Goal: Find contact information: Find contact information

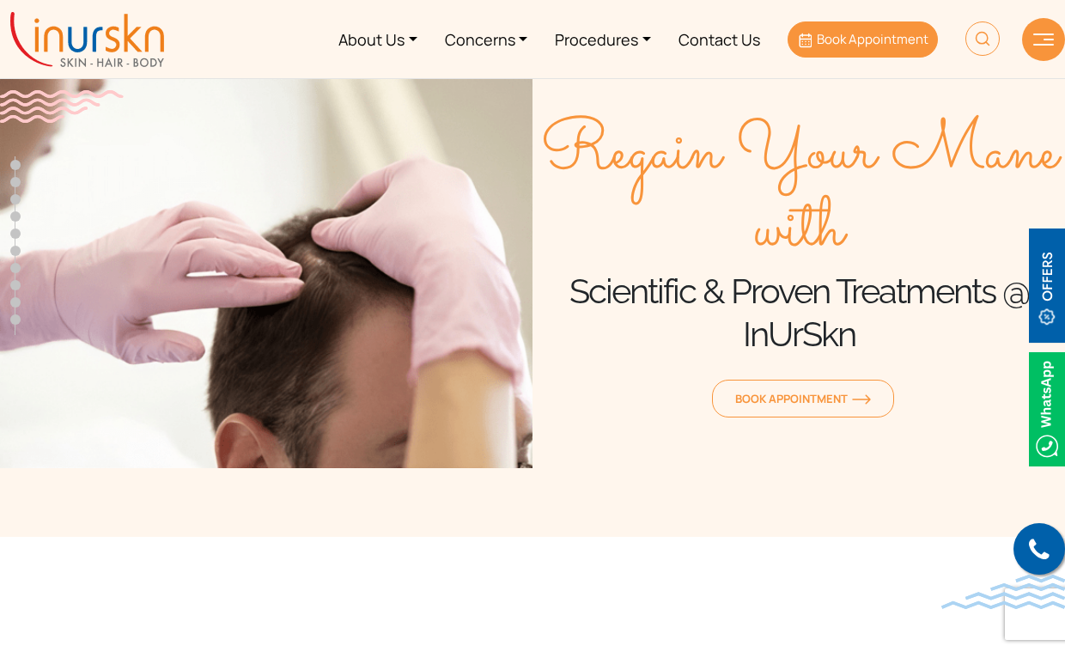
click at [879, 42] on span "Book Appointment" at bounding box center [873, 39] width 112 height 18
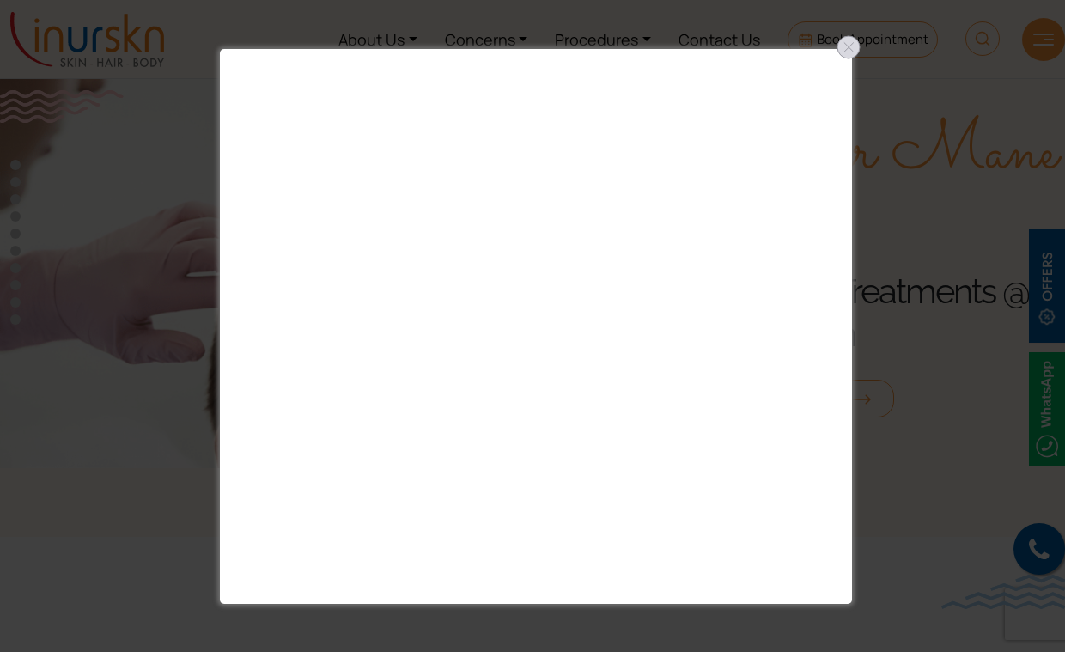
click at [847, 52] on div at bounding box center [848, 46] width 27 height 27
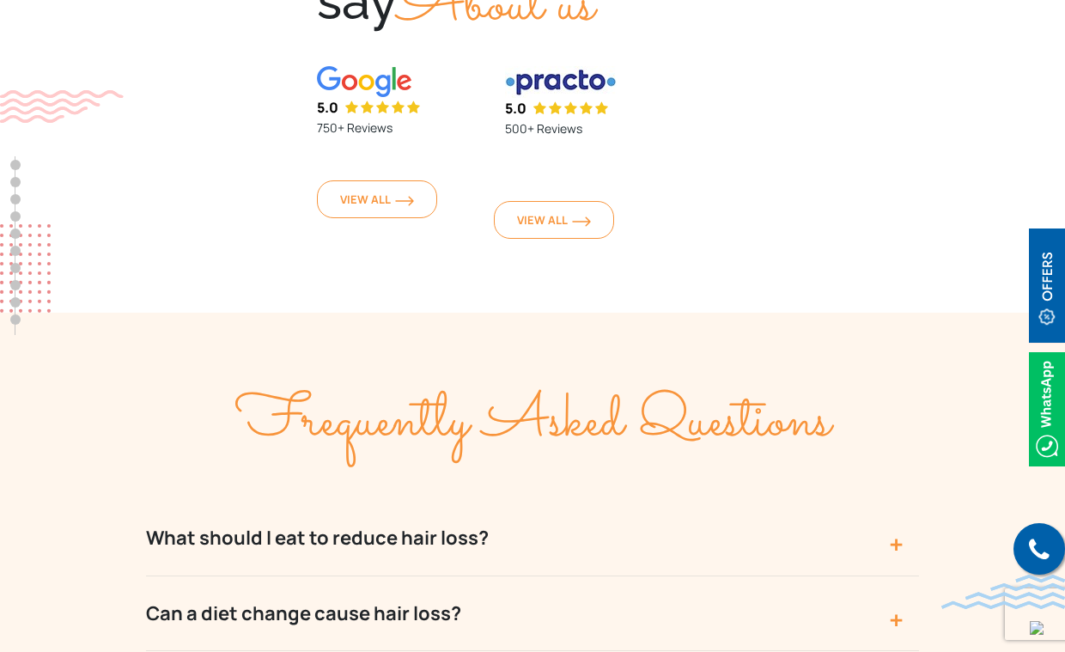
scroll to position [5859, 0]
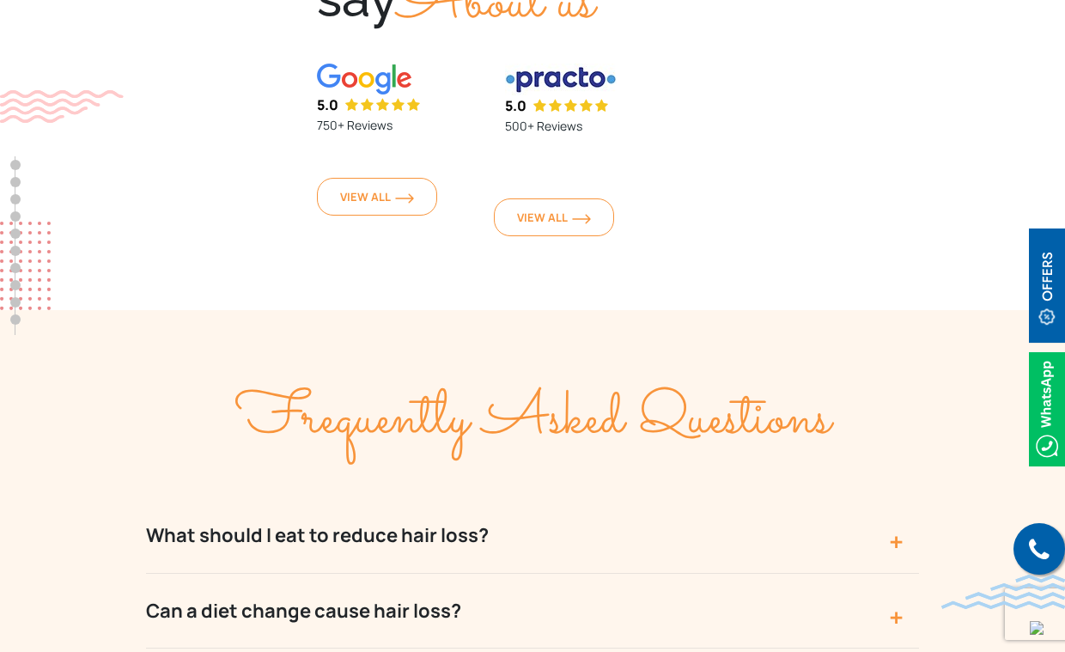
click at [381, 574] on button "Can a diet change cause hair loss?" at bounding box center [532, 611] width 773 height 75
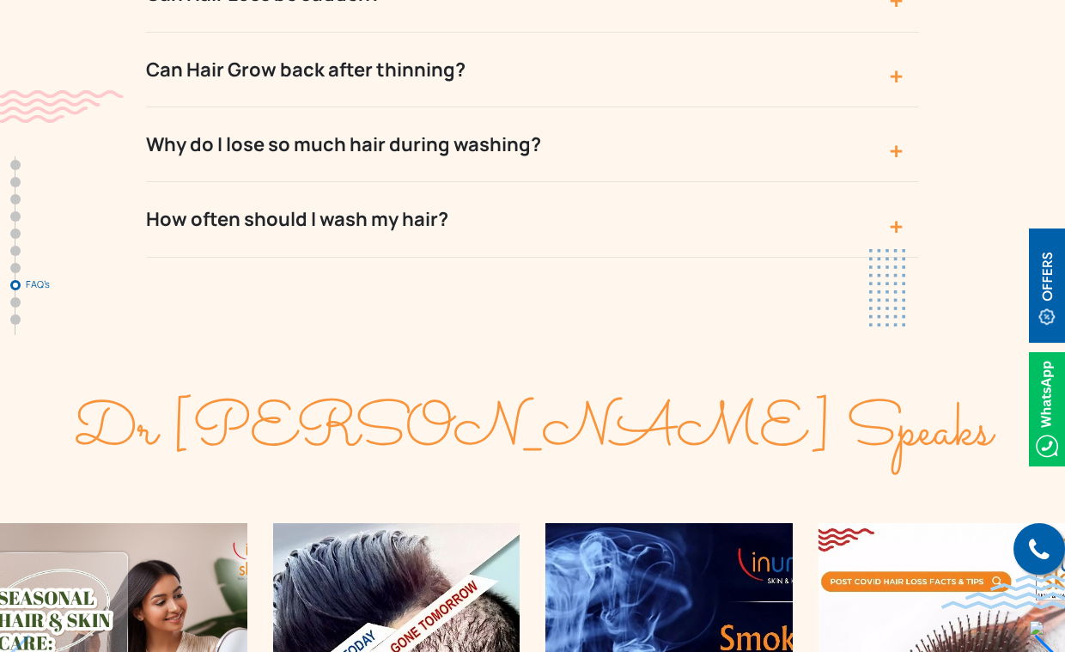
scroll to position [6696, 0]
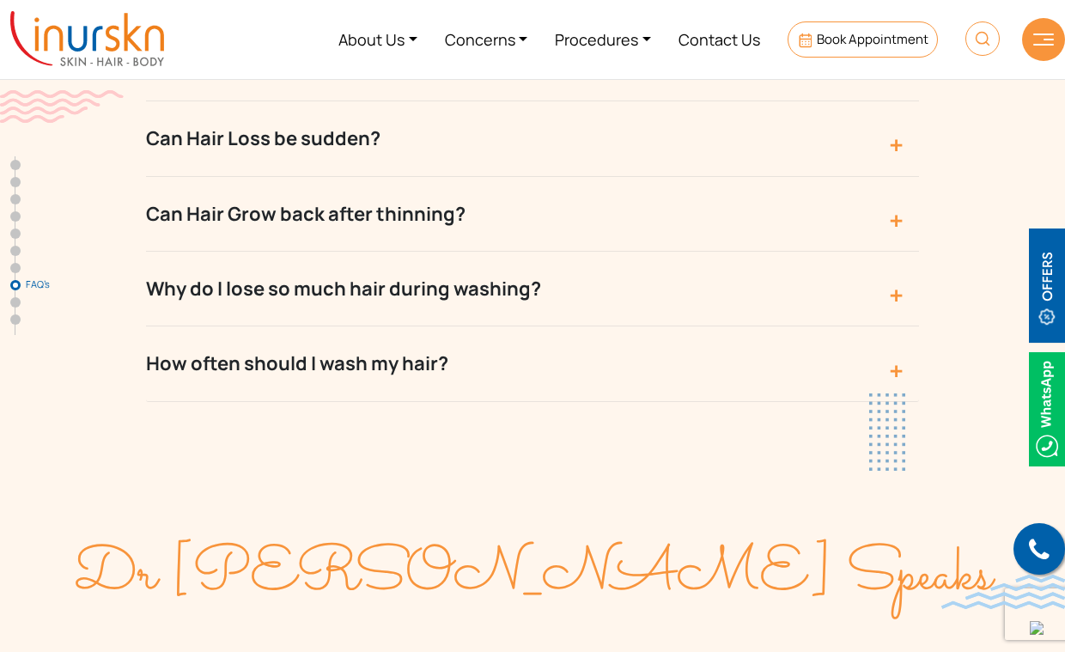
click at [433, 252] on button "Why do I lose so much hair during washing?" at bounding box center [532, 289] width 773 height 75
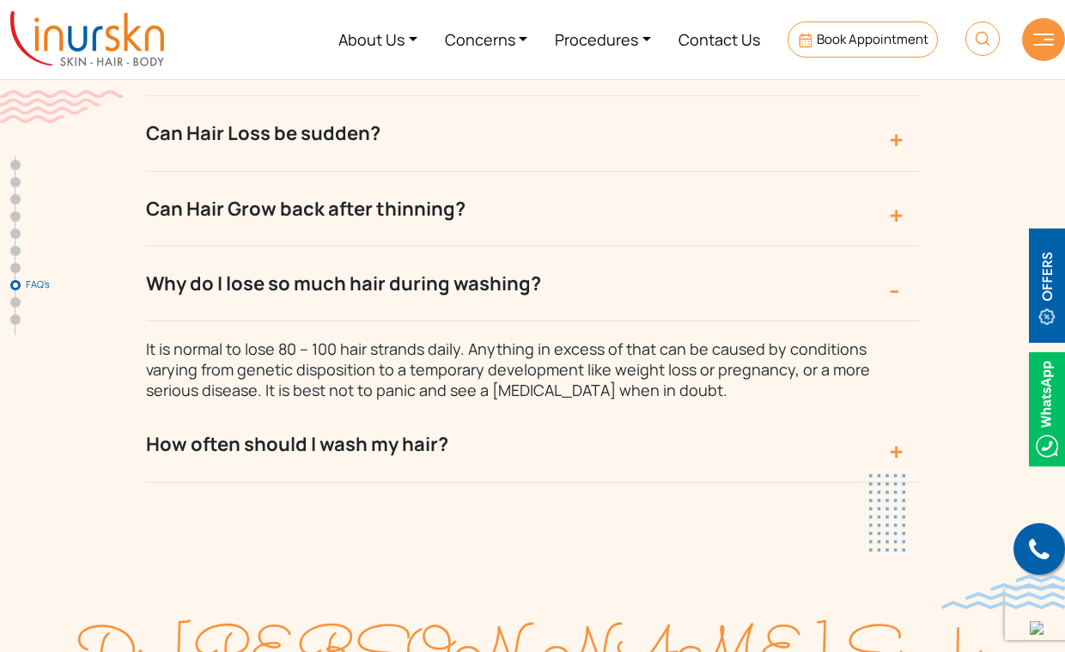
scroll to position [6631, 0]
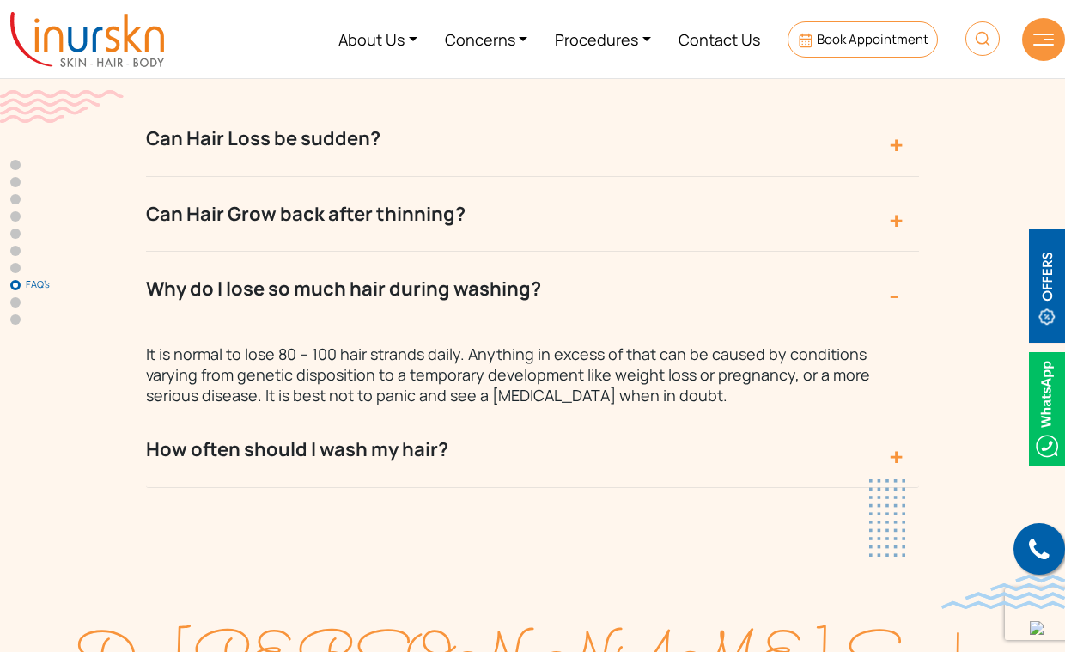
click at [434, 252] on button "Why do I lose so much hair during washing?" at bounding box center [532, 289] width 773 height 75
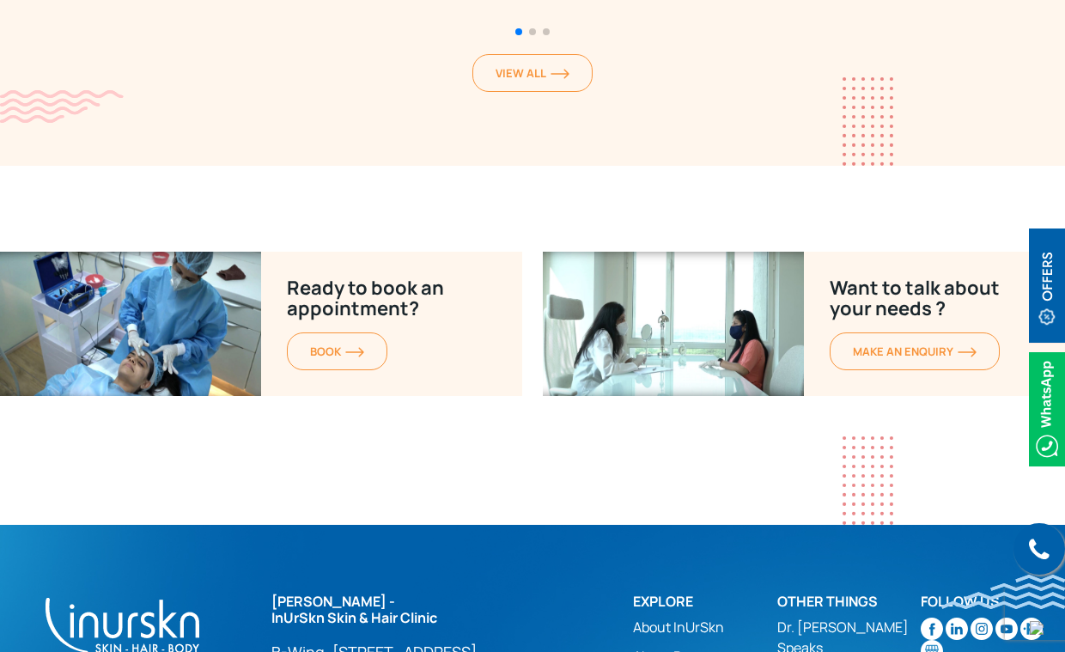
scroll to position [7726, 0]
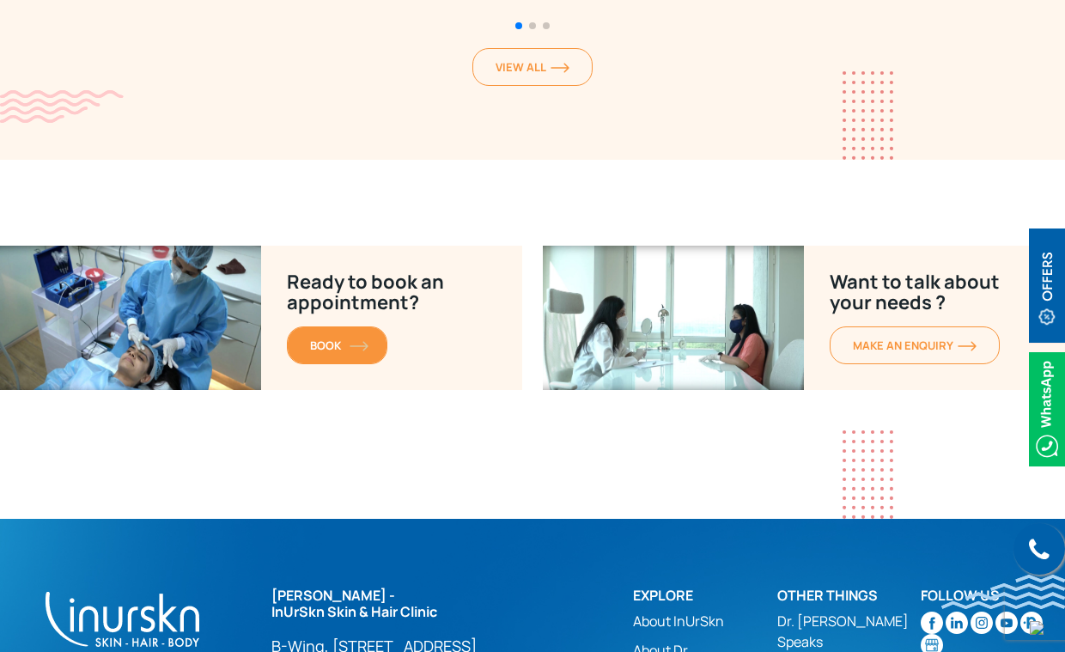
click at [331, 326] on link "BOOK" at bounding box center [337, 345] width 100 height 38
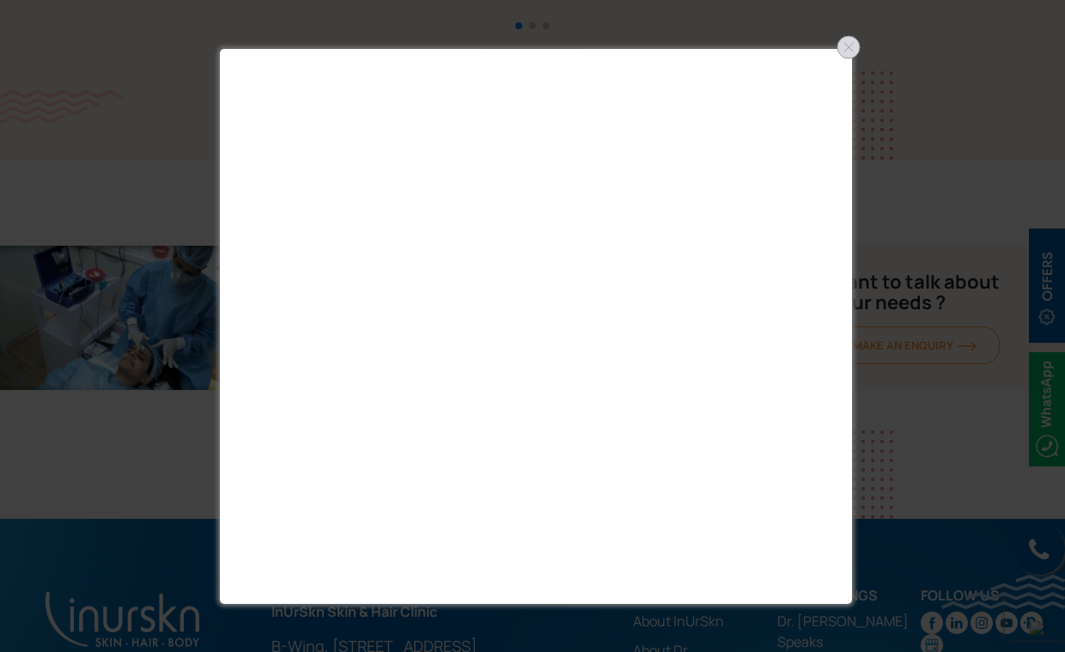
click at [840, 50] on div at bounding box center [848, 46] width 27 height 27
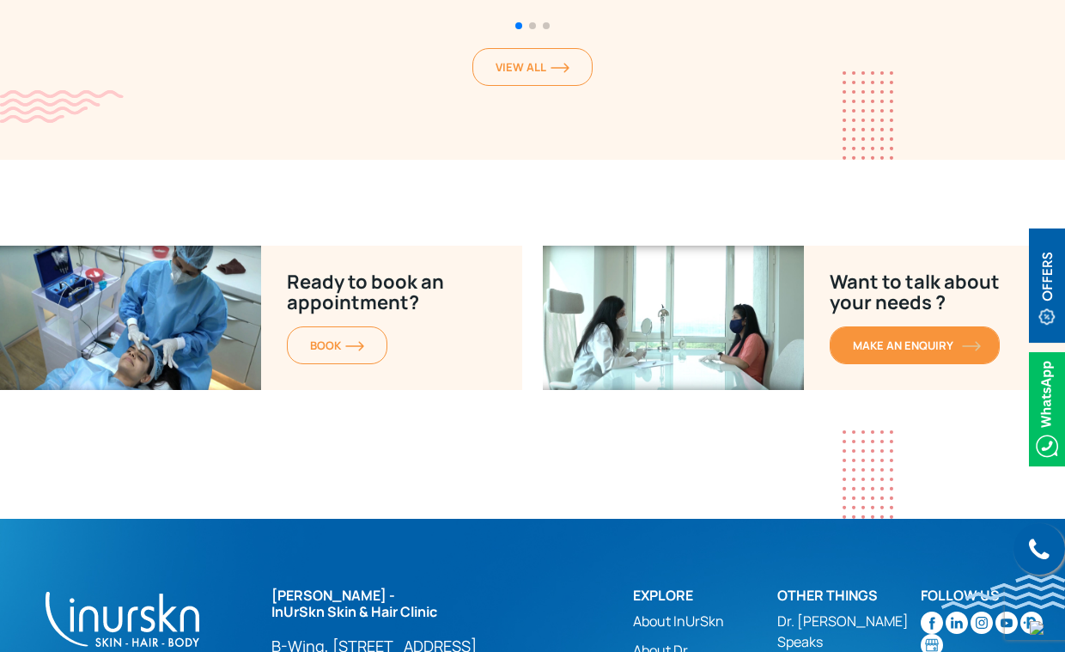
click at [878, 326] on link "MAKE AN enquiry" at bounding box center [915, 345] width 170 height 38
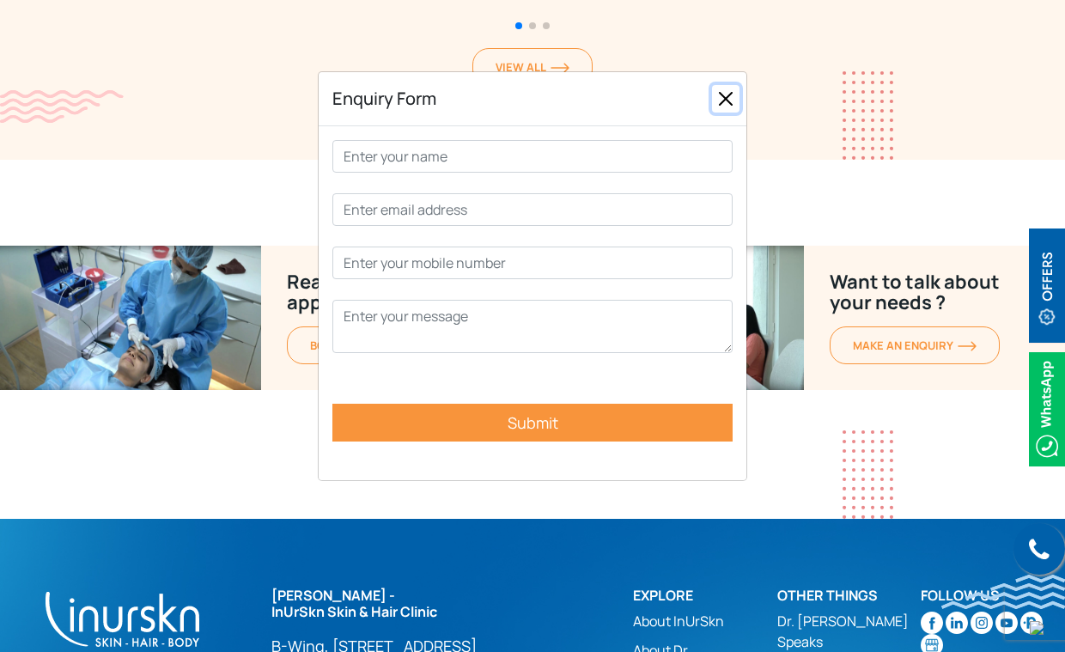
click at [718, 100] on button "Close" at bounding box center [725, 98] width 27 height 27
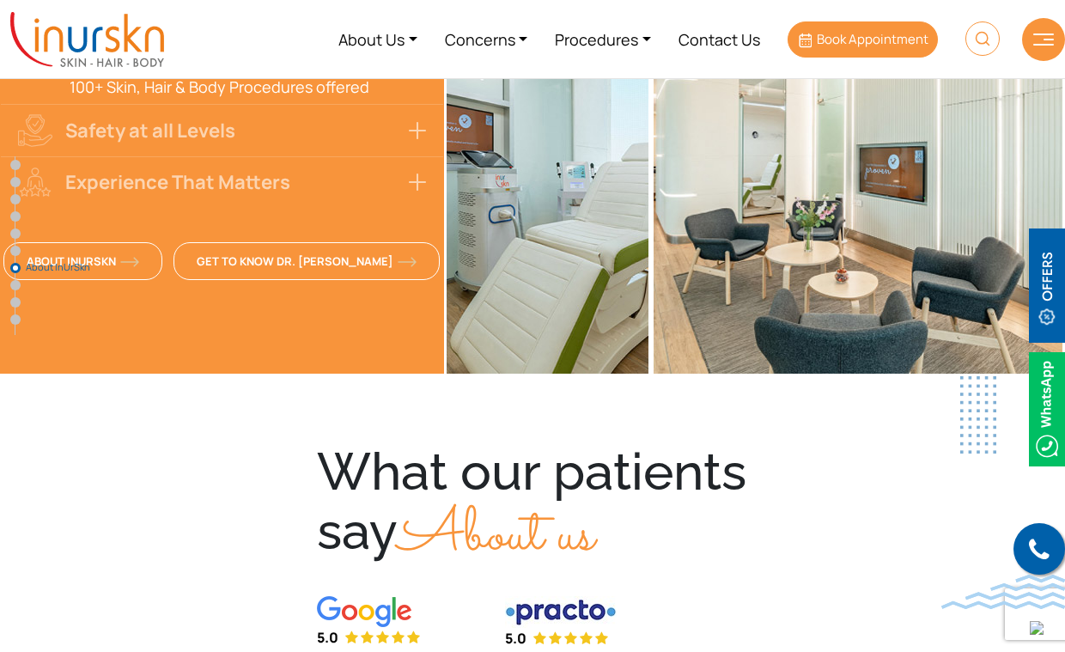
scroll to position [4870, 0]
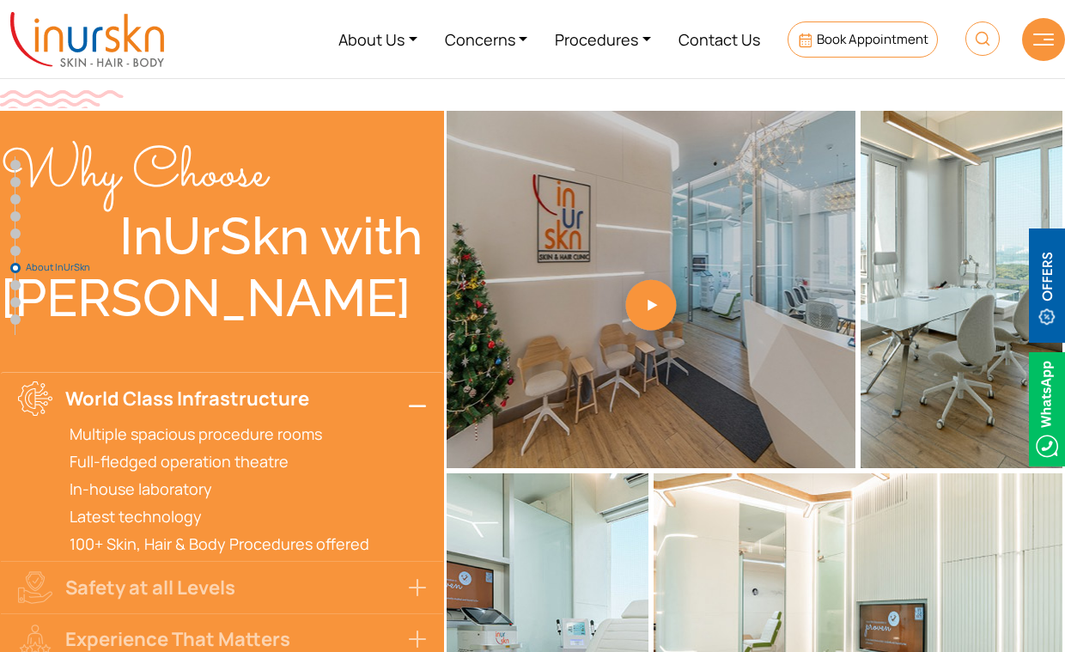
click at [1042, 44] on img at bounding box center [1043, 39] width 21 height 12
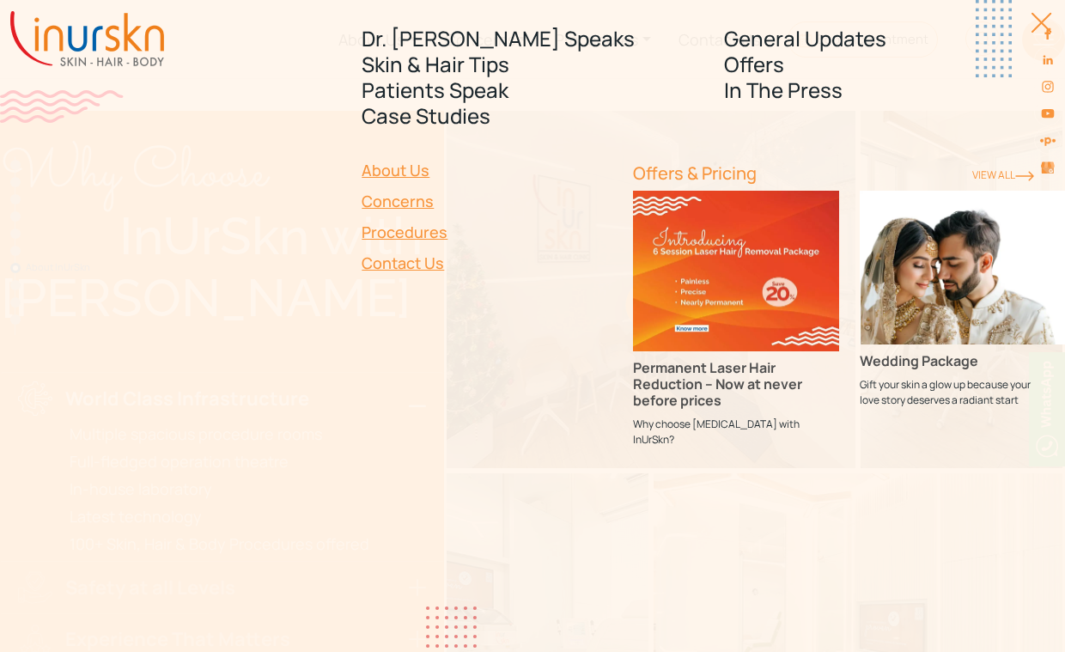
click at [1005, 174] on link "View ALl" at bounding box center [1003, 174] width 62 height 15
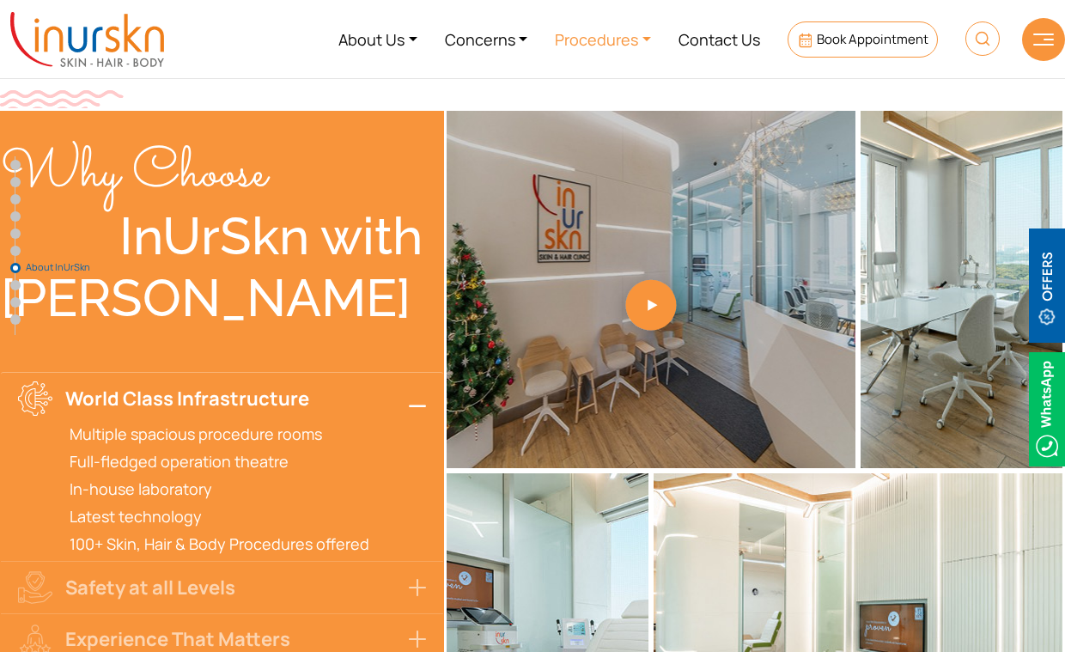
click at [626, 34] on link "Procedures" at bounding box center [603, 39] width 124 height 64
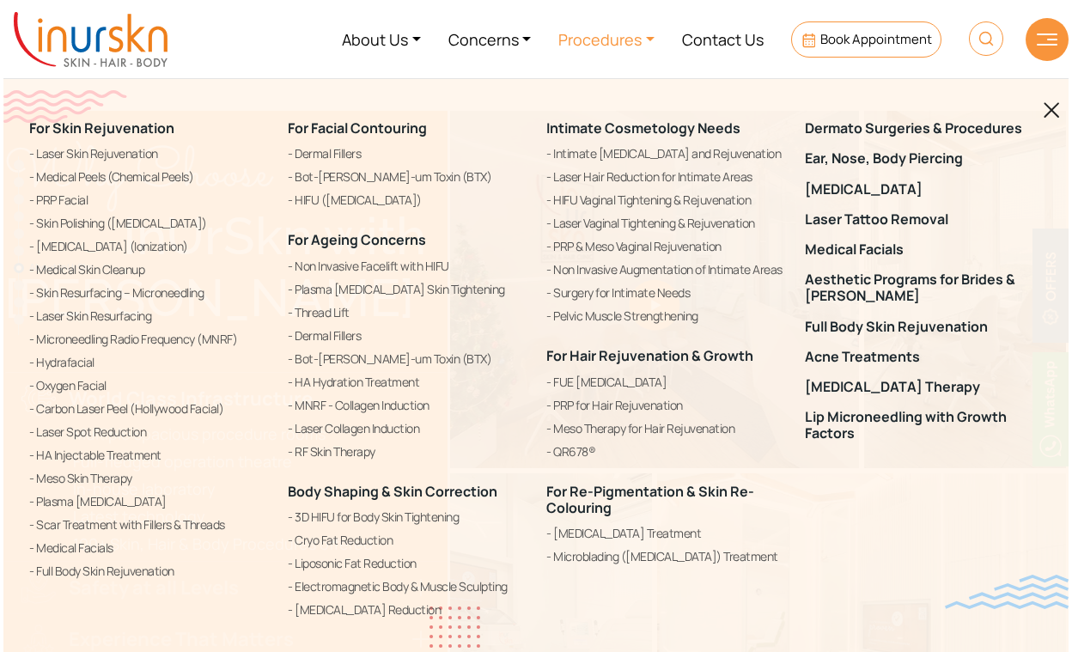
scroll to position [4852, 0]
click at [384, 38] on link "About Us" at bounding box center [384, 39] width 106 height 64
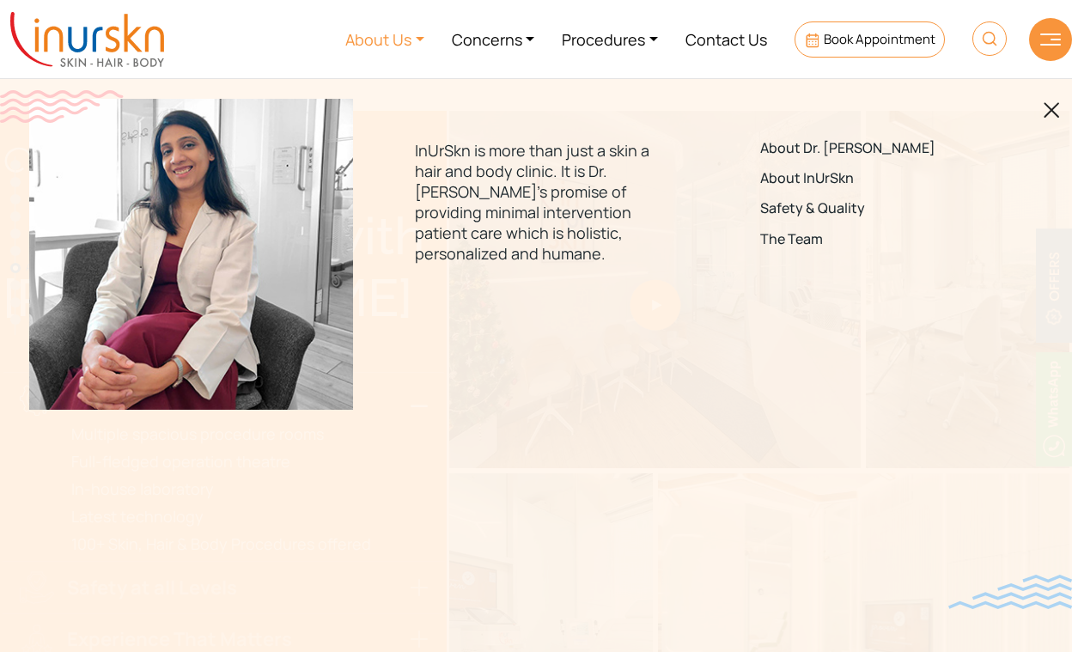
click at [1050, 119] on link at bounding box center [1051, 109] width 16 height 21
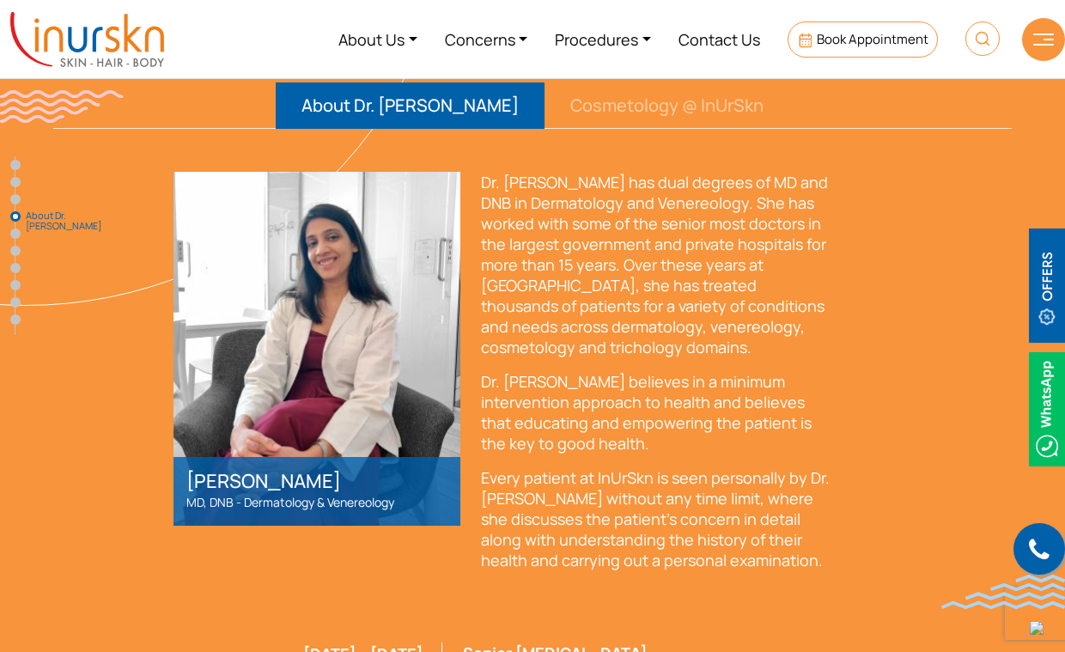
scroll to position [2450, 0]
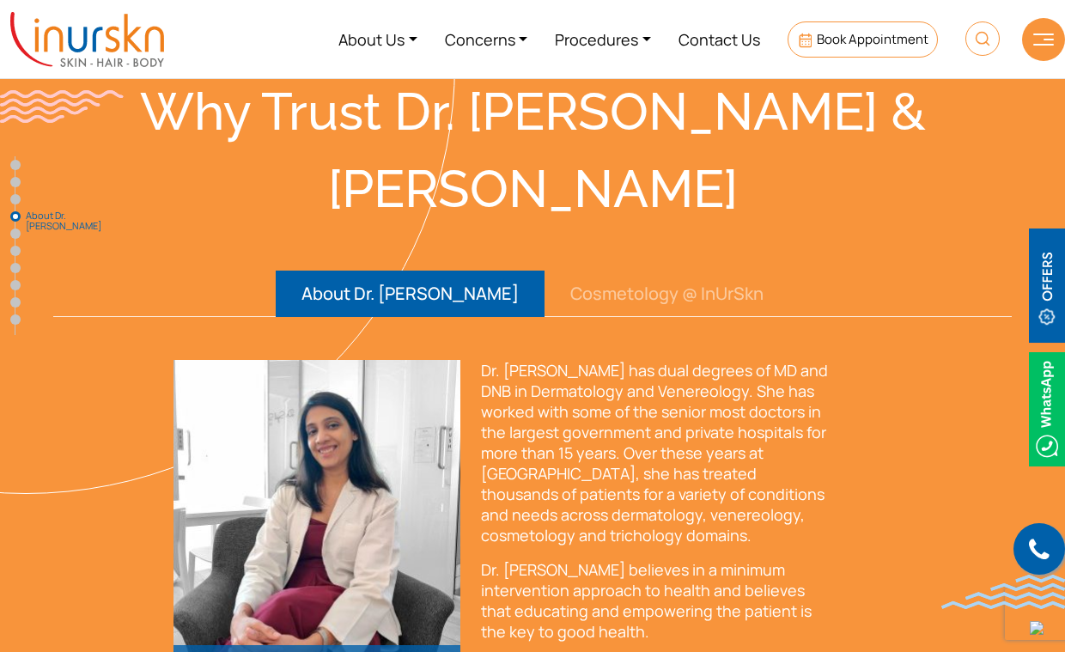
click at [1045, 27] on div at bounding box center [1043, 39] width 43 height 43
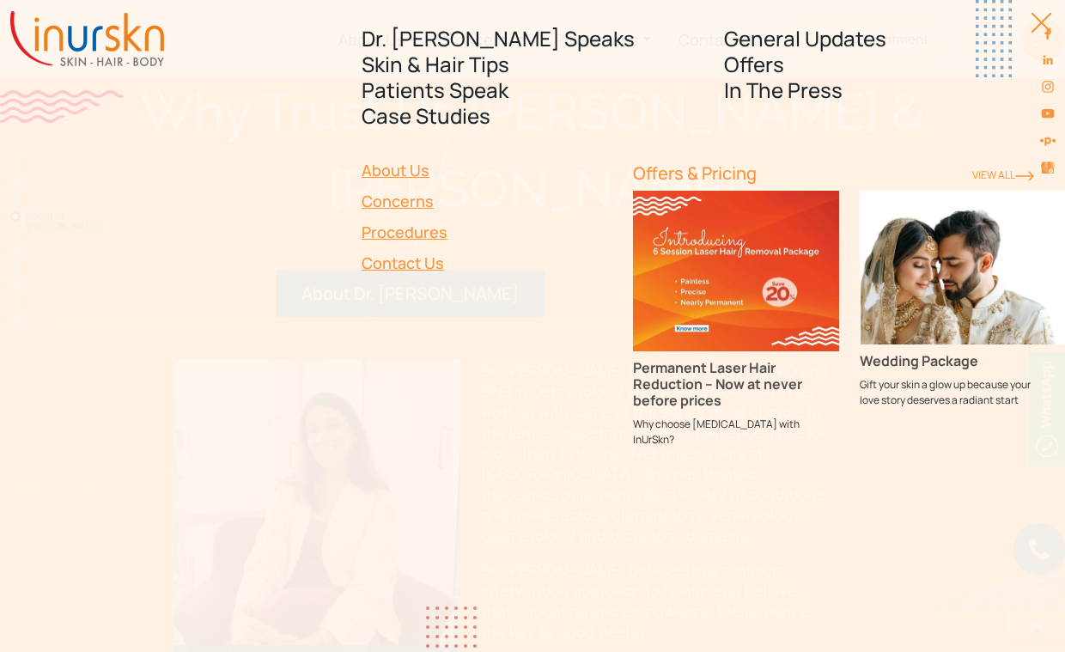
click at [402, 263] on link "Contact Us" at bounding box center [487, 262] width 251 height 31
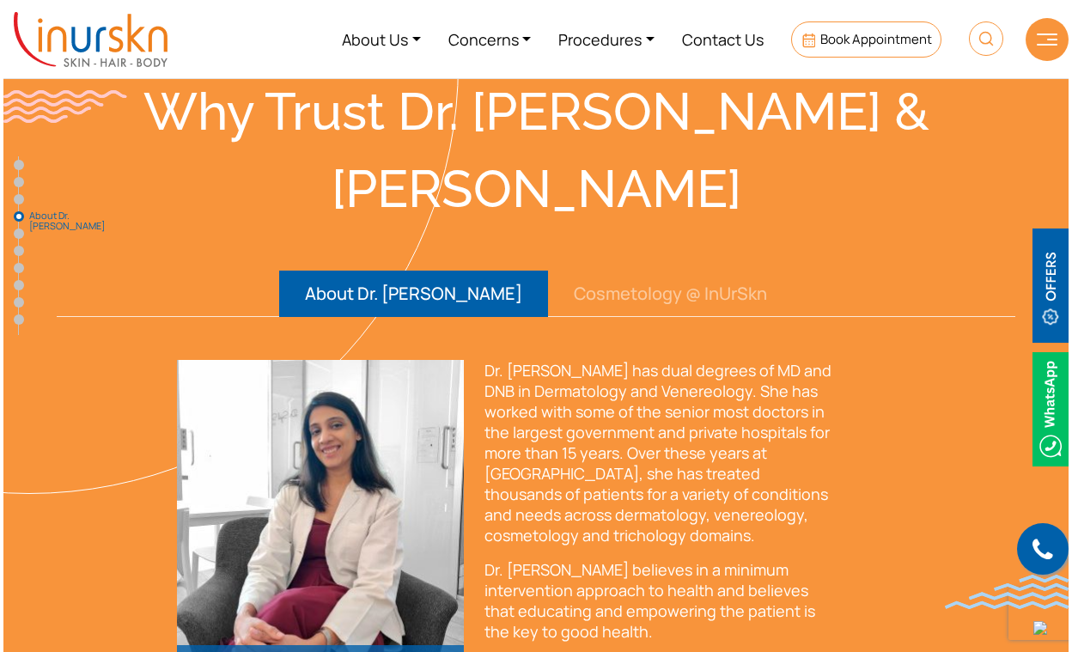
scroll to position [2432, 0]
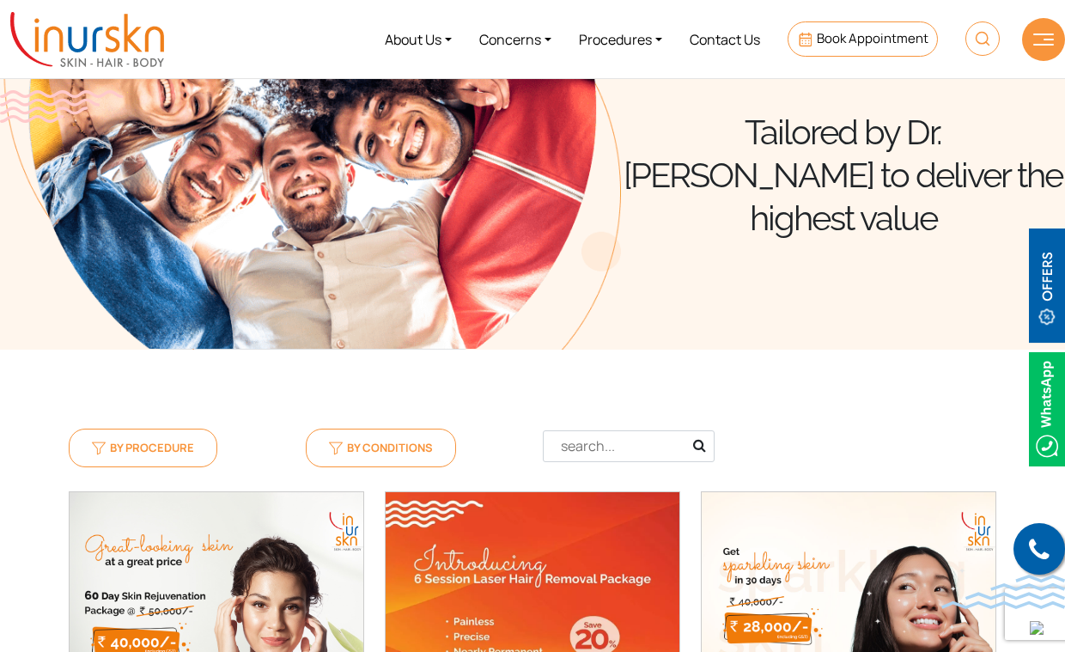
scroll to position [291, 0]
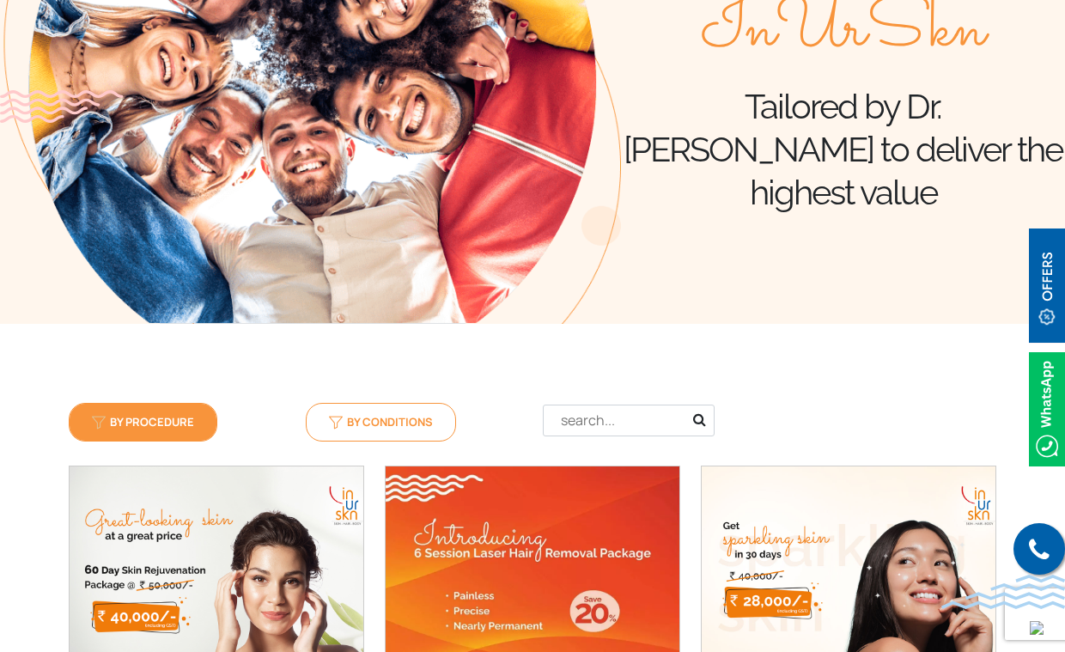
click at [122, 421] on span "By Procedure" at bounding box center [143, 421] width 102 height 15
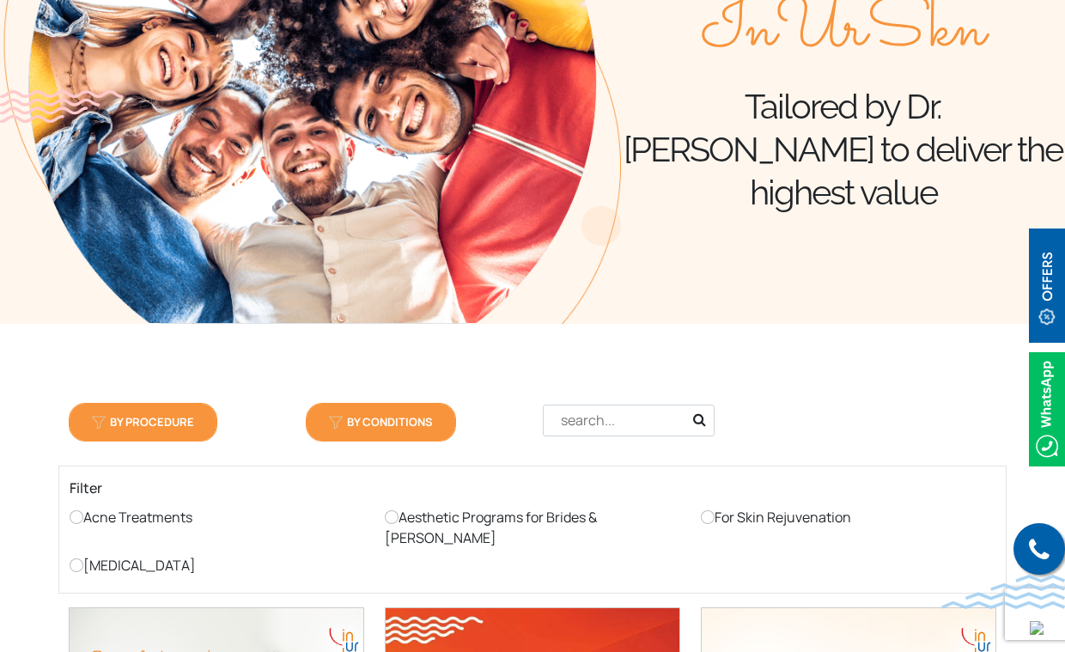
click at [346, 415] on span "By Conditions" at bounding box center [381, 421] width 104 height 15
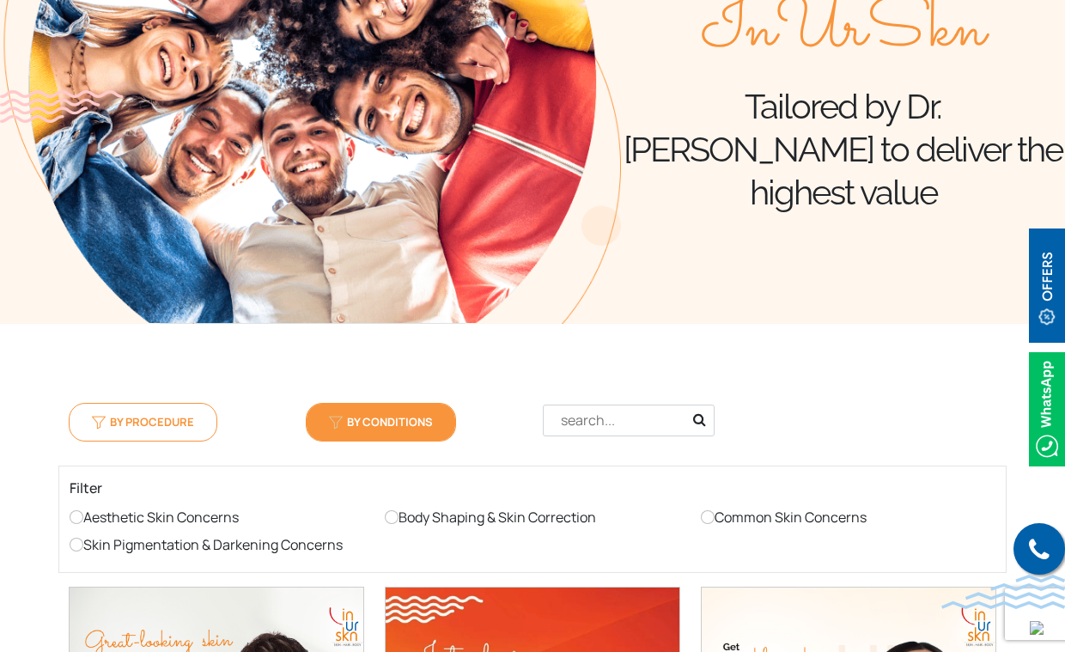
click at [580, 417] on input "text" at bounding box center [629, 420] width 172 height 32
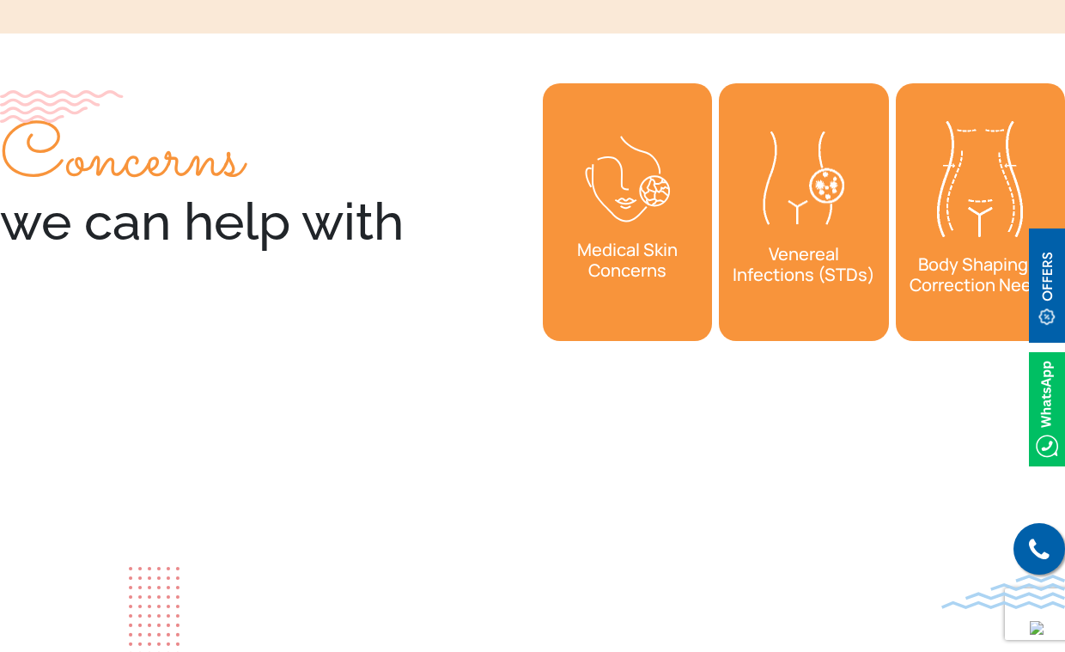
scroll to position [2244, 0]
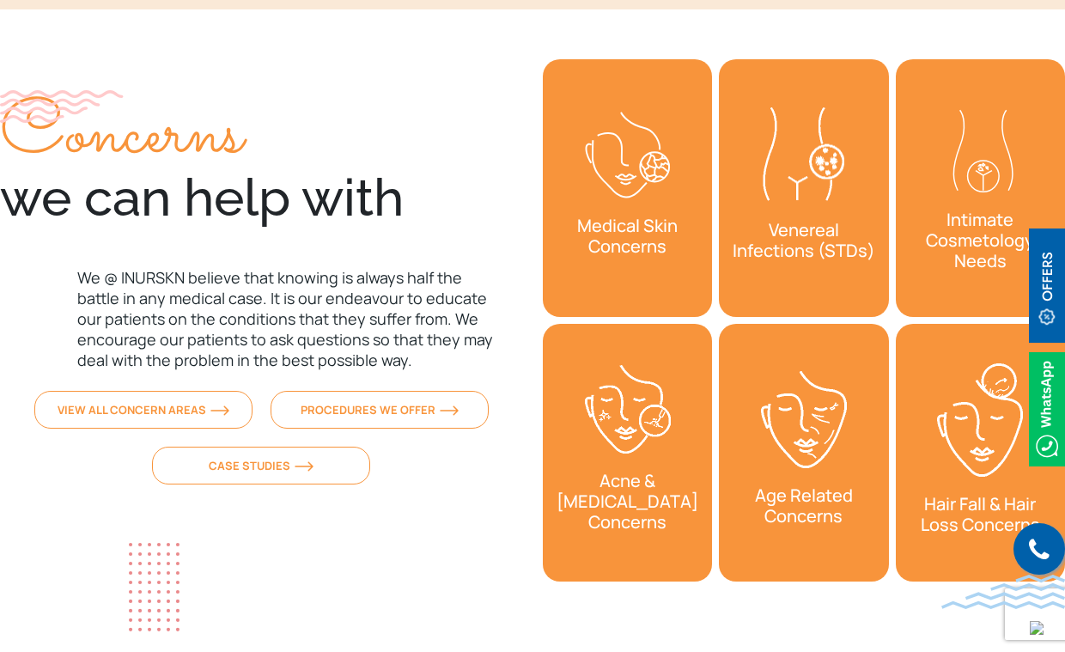
type input "hair"
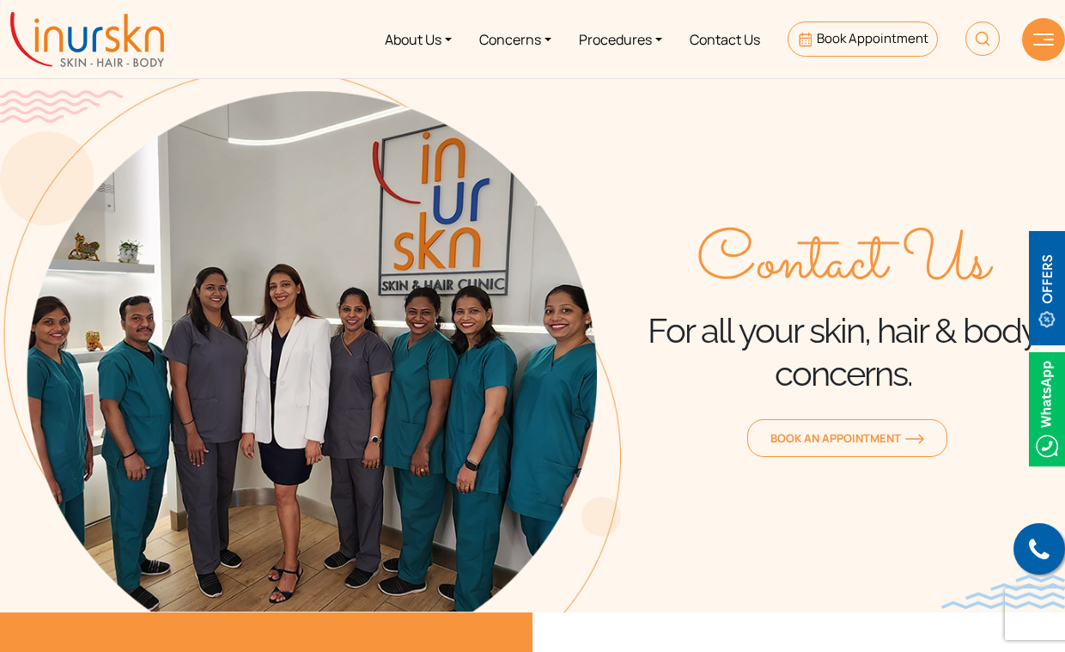
click at [1044, 277] on img at bounding box center [1047, 288] width 36 height 114
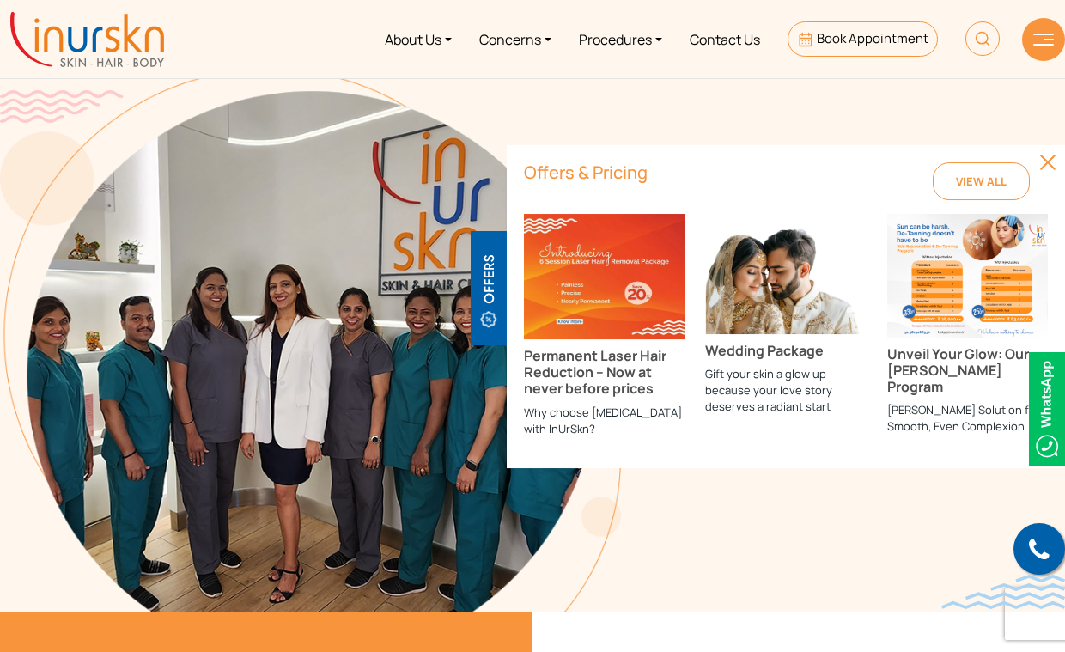
click at [1049, 386] on img at bounding box center [1047, 409] width 36 height 114
click at [850, 31] on span "Book Appointment" at bounding box center [873, 38] width 112 height 18
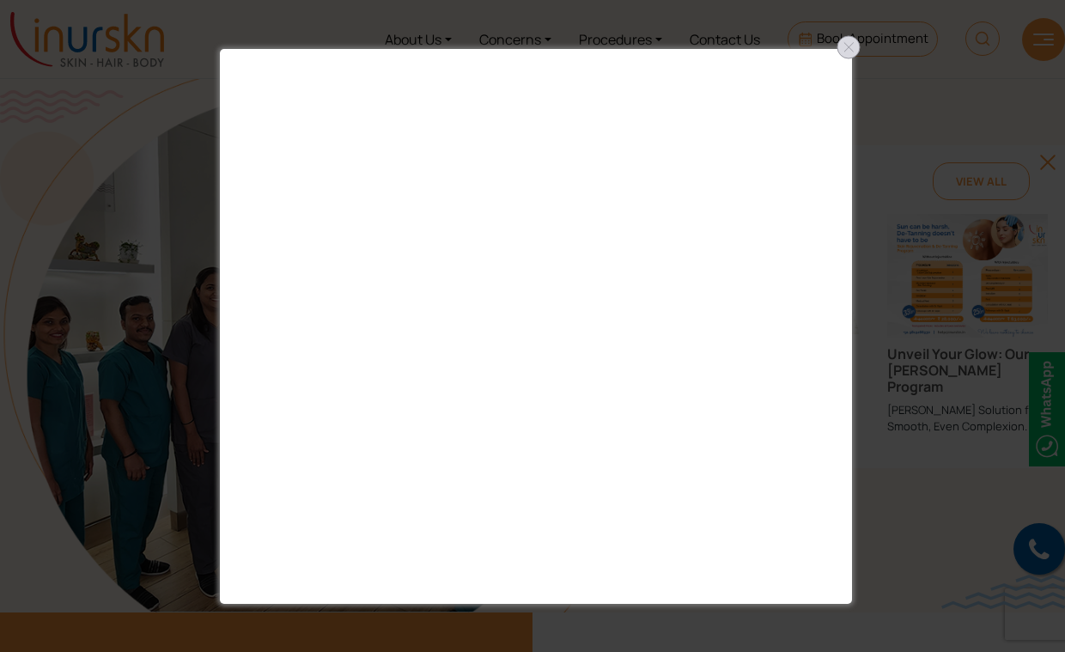
click at [837, 43] on div at bounding box center [848, 46] width 27 height 27
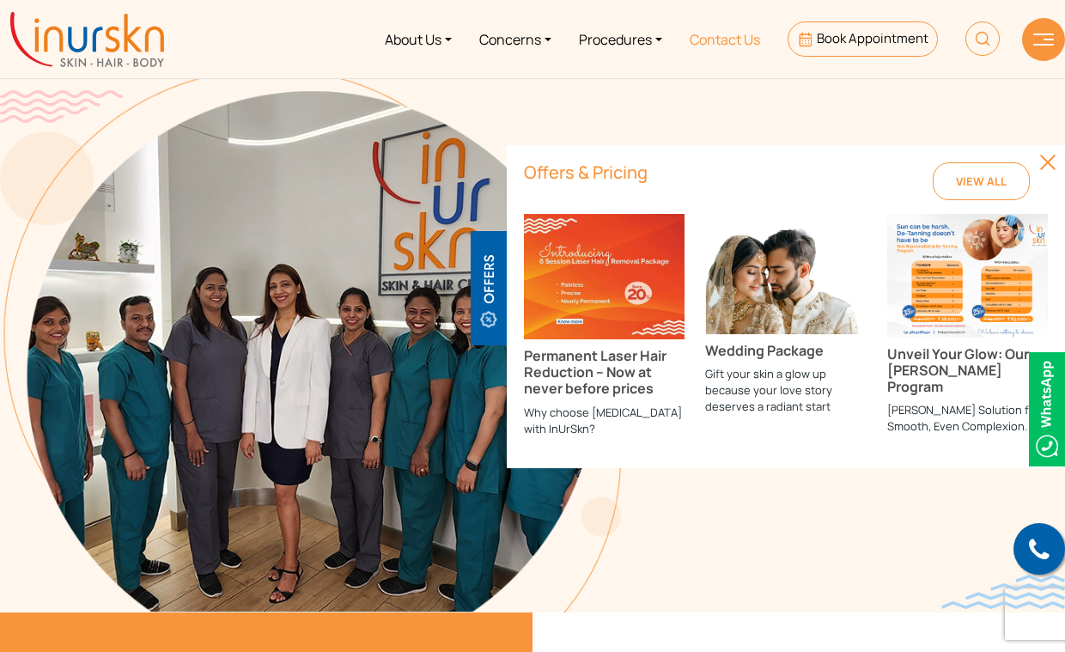
click at [742, 46] on link "Contact Us" at bounding box center [725, 39] width 98 height 64
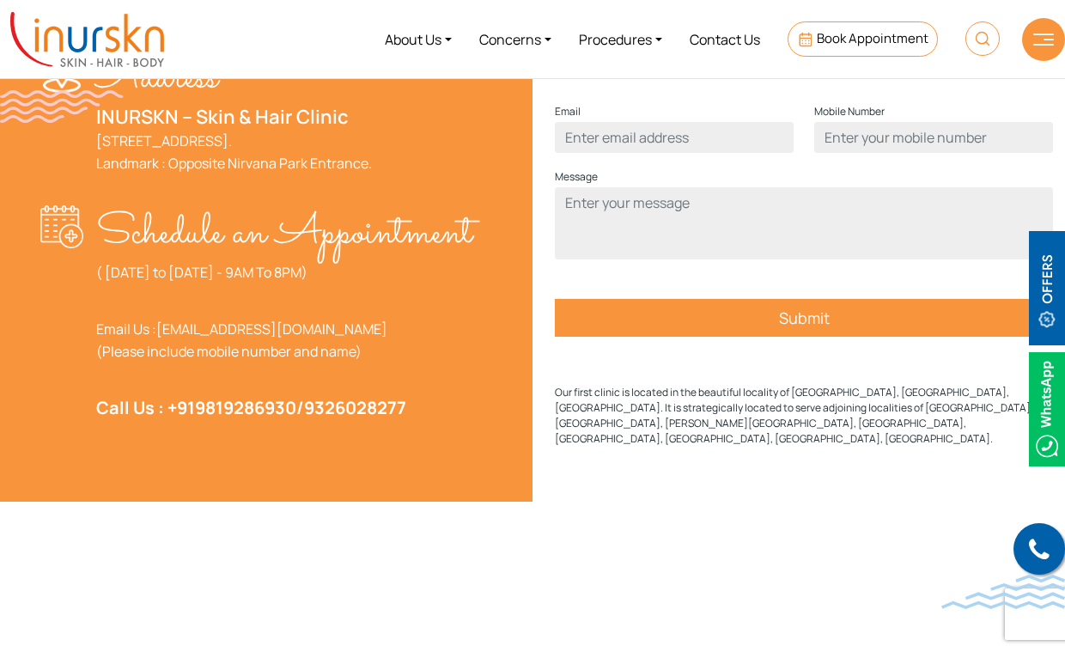
scroll to position [598, 0]
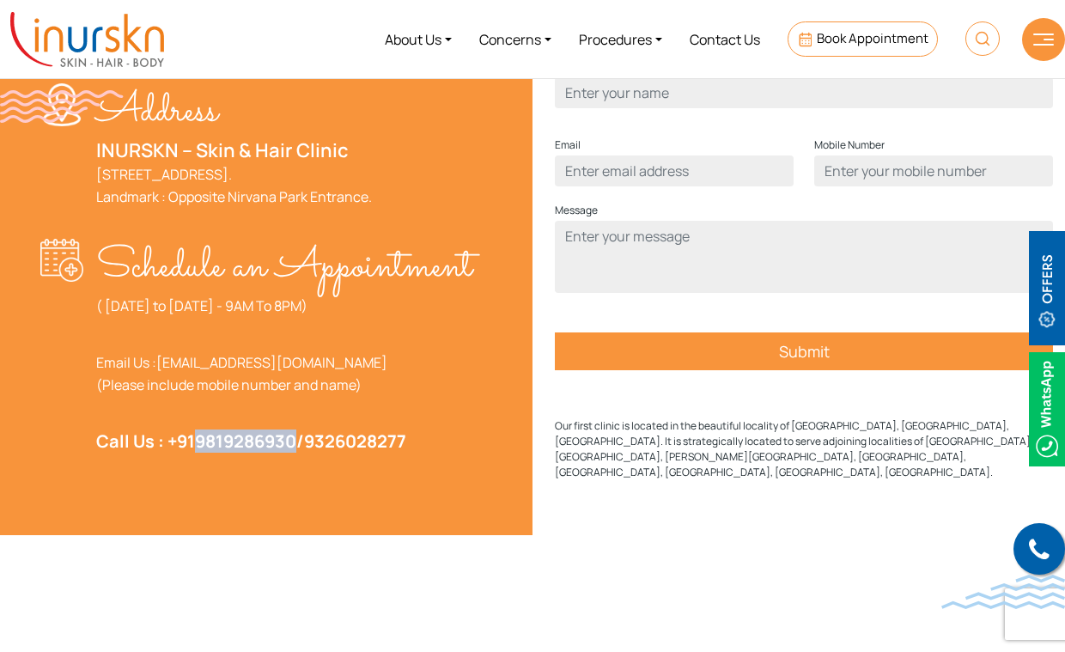
drag, startPoint x: 193, startPoint y: 484, endPoint x: 299, endPoint y: 482, distance: 105.7
click at [299, 453] on strong "Call Us : [PHONE_NUMBER] / 9326028277" at bounding box center [251, 440] width 310 height 23
copy strong "9819286930"
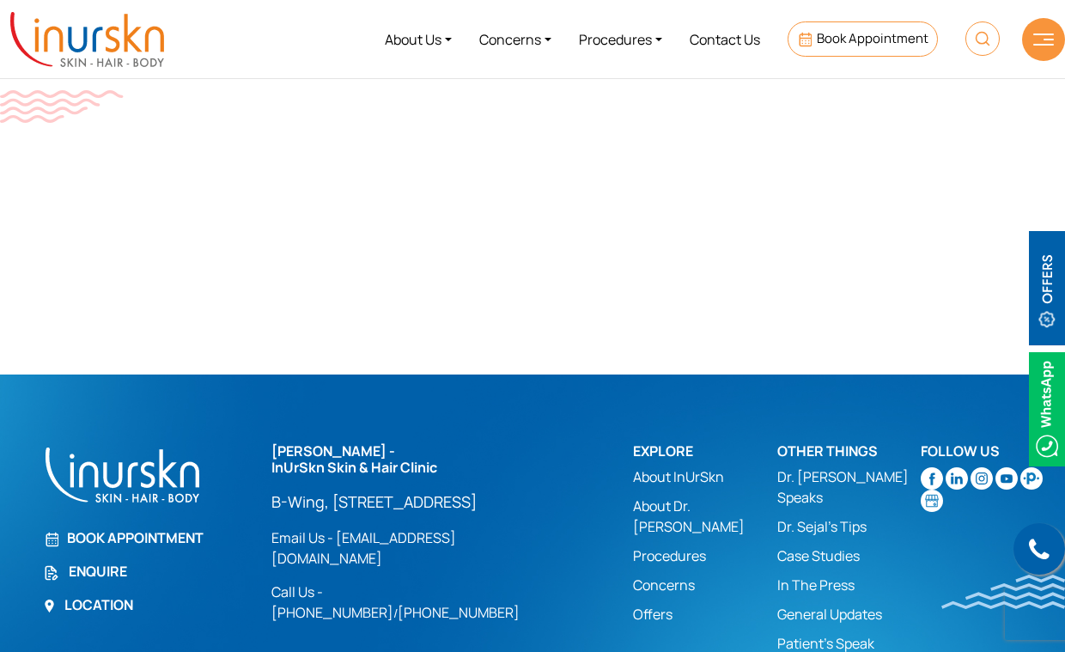
scroll to position [1195, 0]
